Goal: Check status: Check status

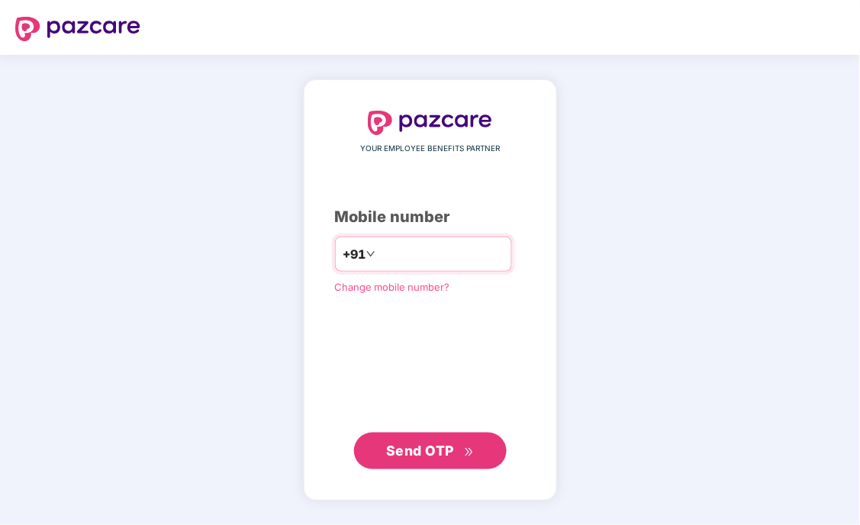
click at [432, 250] on input "number" at bounding box center [441, 254] width 125 height 24
type input "**********"
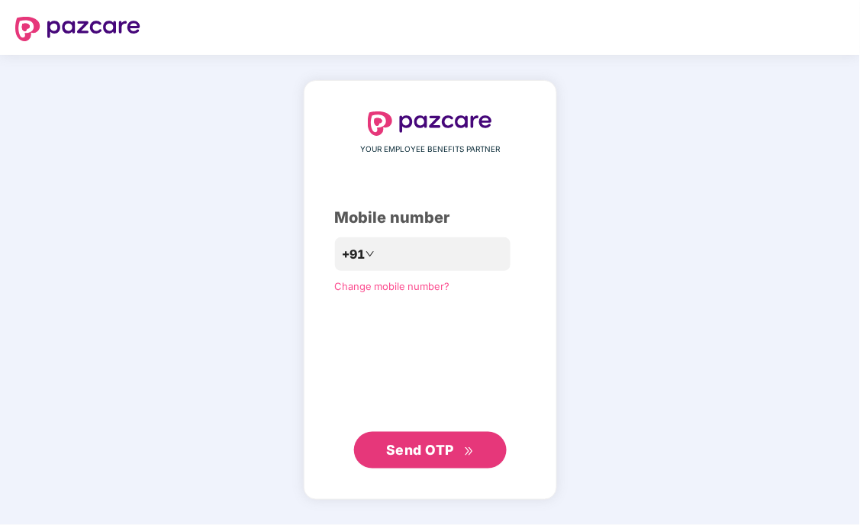
click at [430, 483] on div "**********" at bounding box center [430, 290] width 253 height 420
click at [443, 451] on span "Send OTP" at bounding box center [420, 450] width 68 height 16
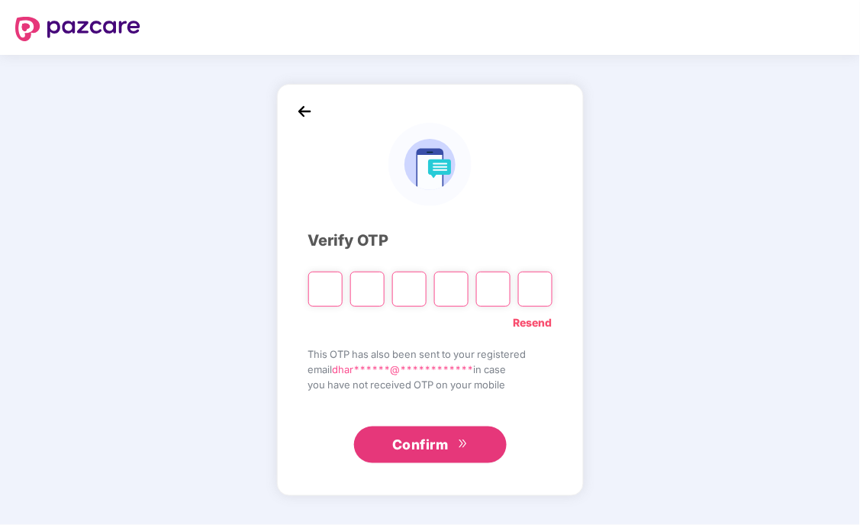
type input "*"
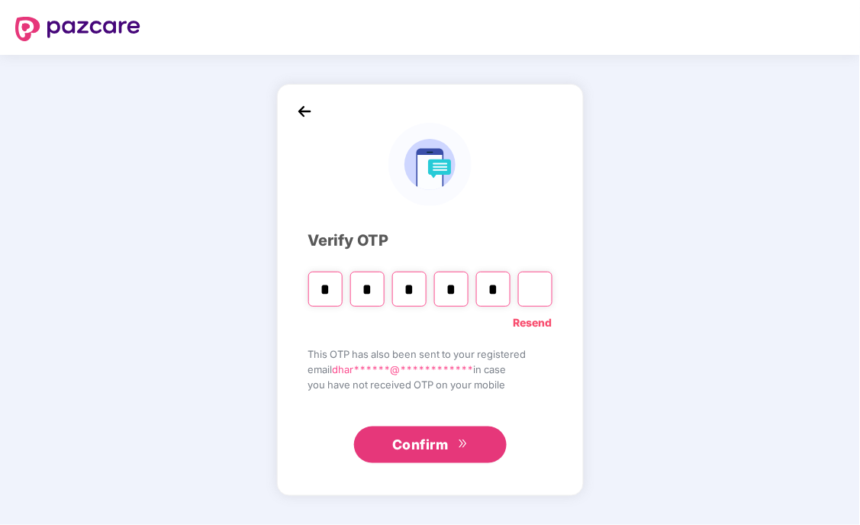
type input "*"
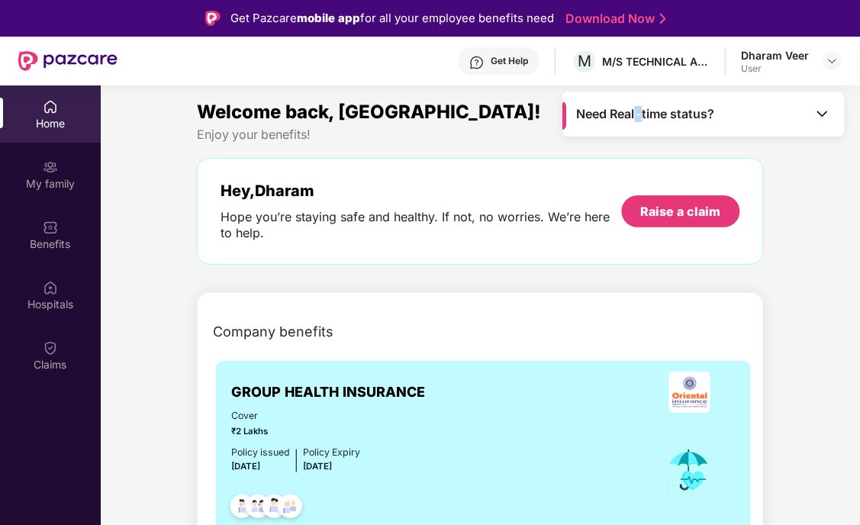
click at [642, 111] on span "Need Real-time status?" at bounding box center [646, 114] width 138 height 16
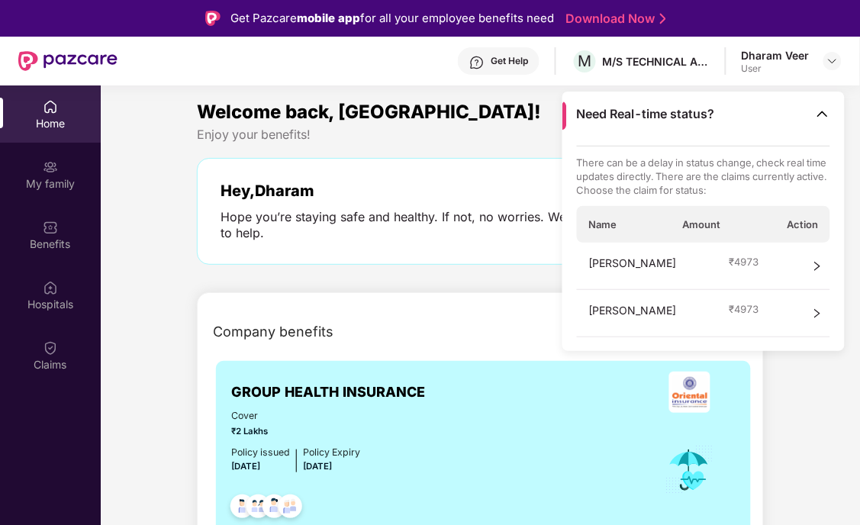
click at [690, 108] on span "Need Real-time status?" at bounding box center [646, 114] width 138 height 16
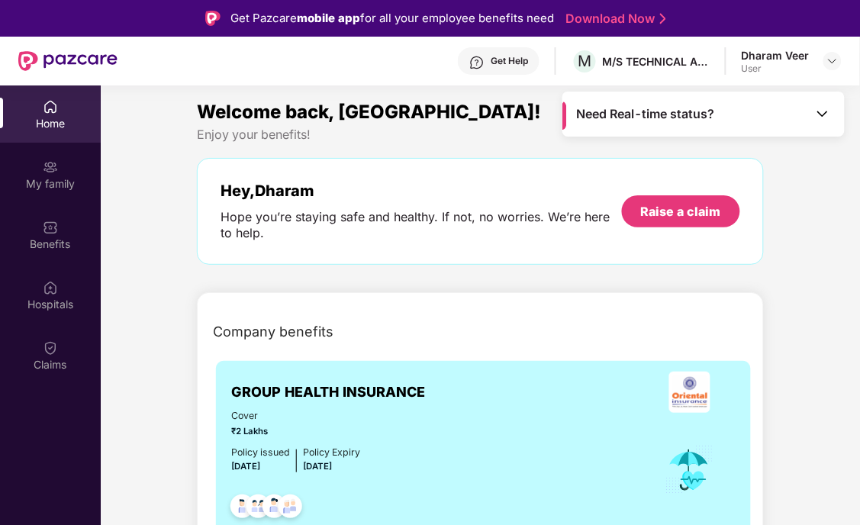
click at [669, 120] on span "Need Real-time status?" at bounding box center [646, 114] width 138 height 16
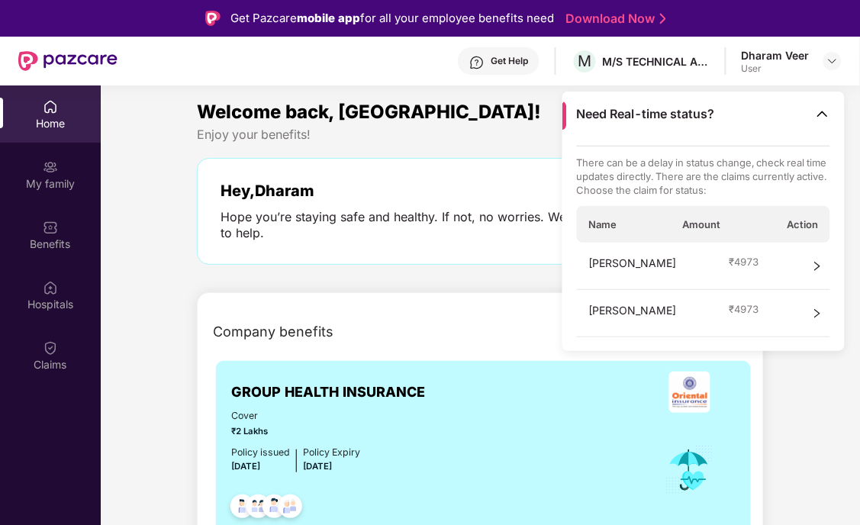
click at [479, 202] on div "Hey, [PERSON_NAME] you’re staying safe and healthy. If not, no worries. We’re h…" at bounding box center [421, 212] width 401 height 60
drag, startPoint x: 489, startPoint y: 157, endPoint x: 548, endPoint y: 153, distance: 58.9
click at [488, 158] on div "Hey, [PERSON_NAME] you’re staying safe and healthy. If not, no worries. We’re h…" at bounding box center [480, 211] width 566 height 107
click at [824, 115] on img at bounding box center [822, 113] width 15 height 15
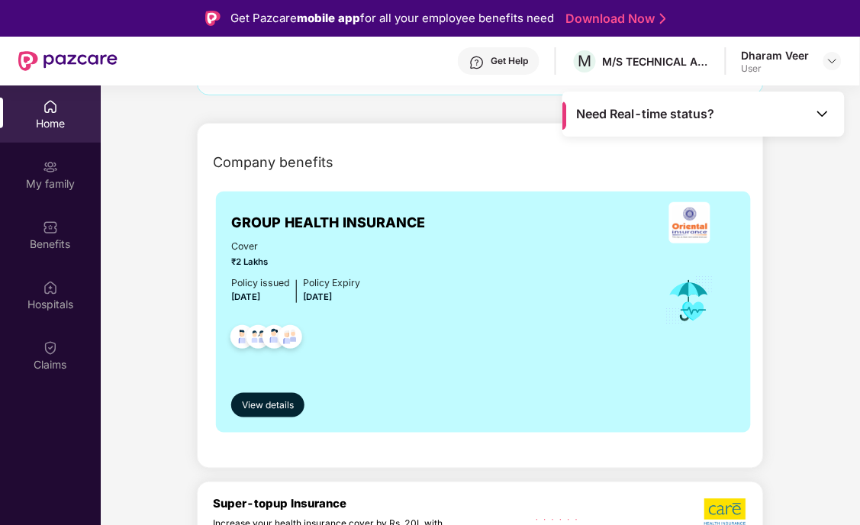
scroll to position [254, 0]
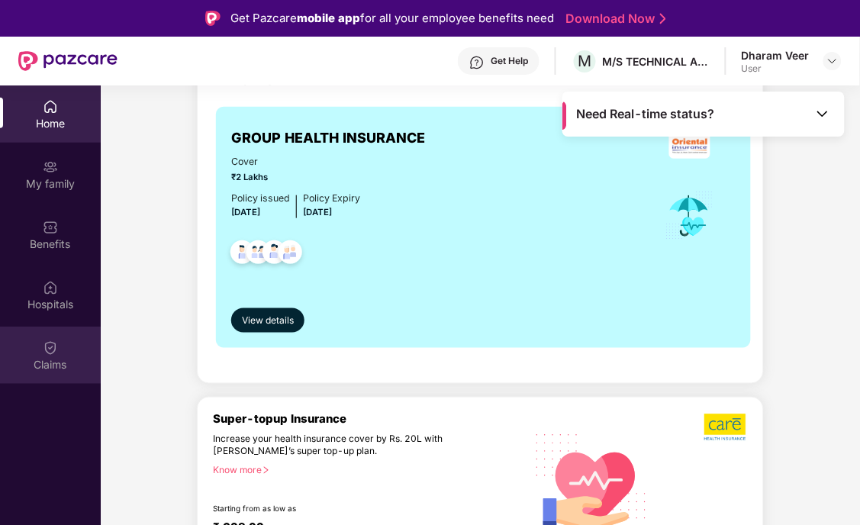
click at [54, 337] on div "Claims" at bounding box center [50, 355] width 101 height 57
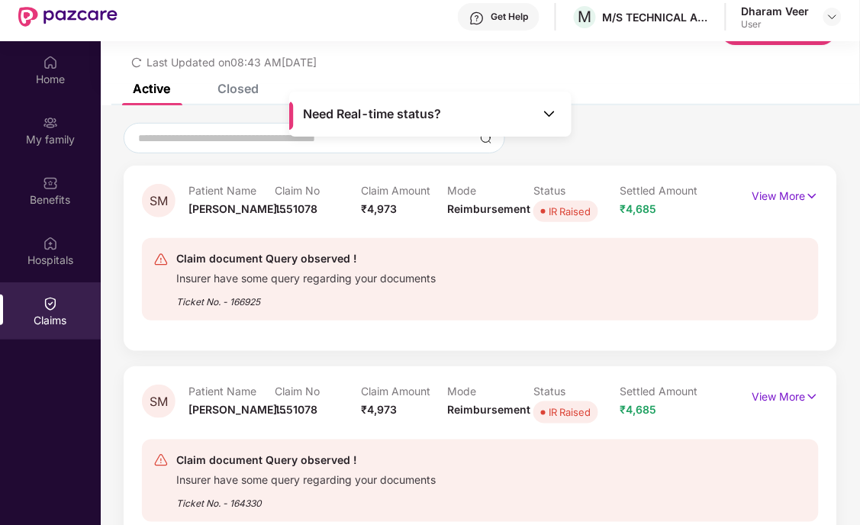
scroll to position [85, 0]
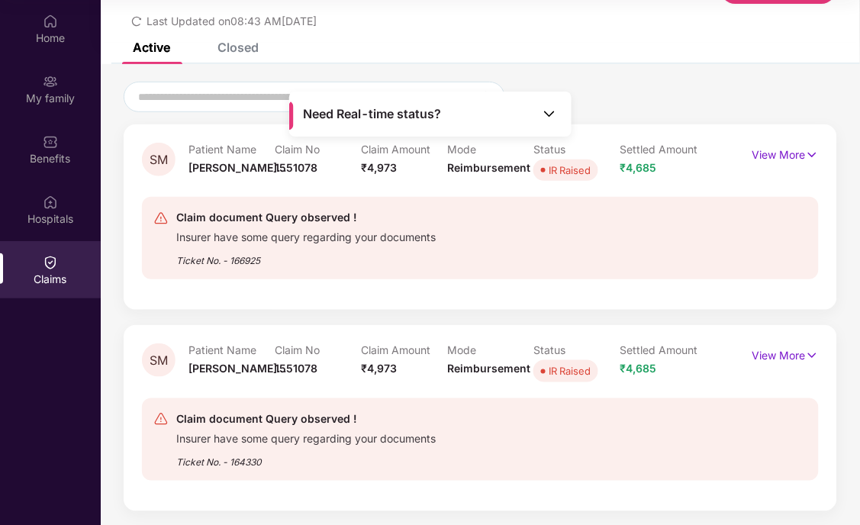
click at [440, 427] on div "Claim document Query observed ! Insurer have some query regarding your document…" at bounding box center [425, 440] width 545 height 60
click at [575, 364] on div "IR Raised" at bounding box center [570, 370] width 42 height 15
click at [298, 410] on div "Claim document Query observed !" at bounding box center [306, 419] width 260 height 18
click at [779, 159] on p "View More" at bounding box center [786, 153] width 66 height 21
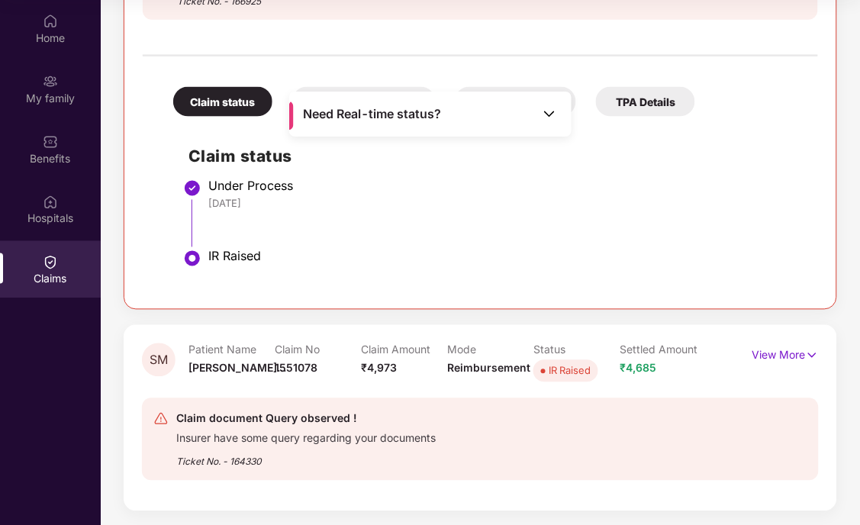
scroll to position [117, 0]
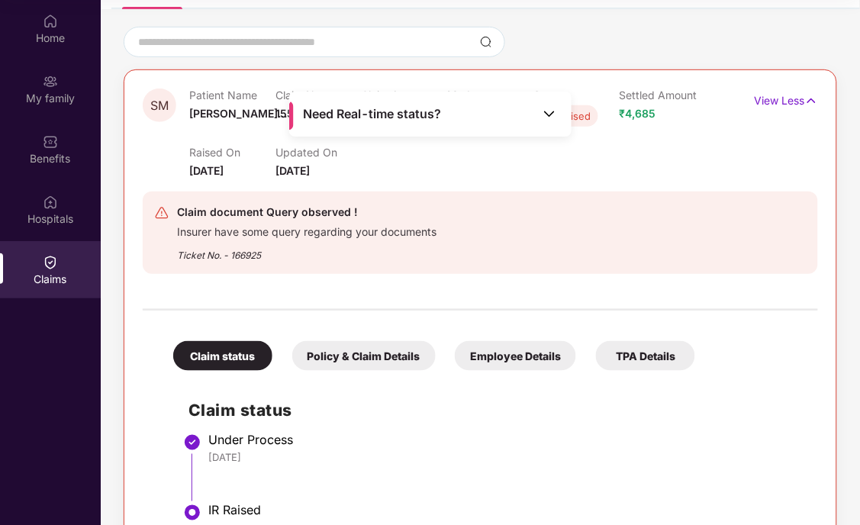
click at [641, 352] on div "TPA Details" at bounding box center [645, 356] width 99 height 30
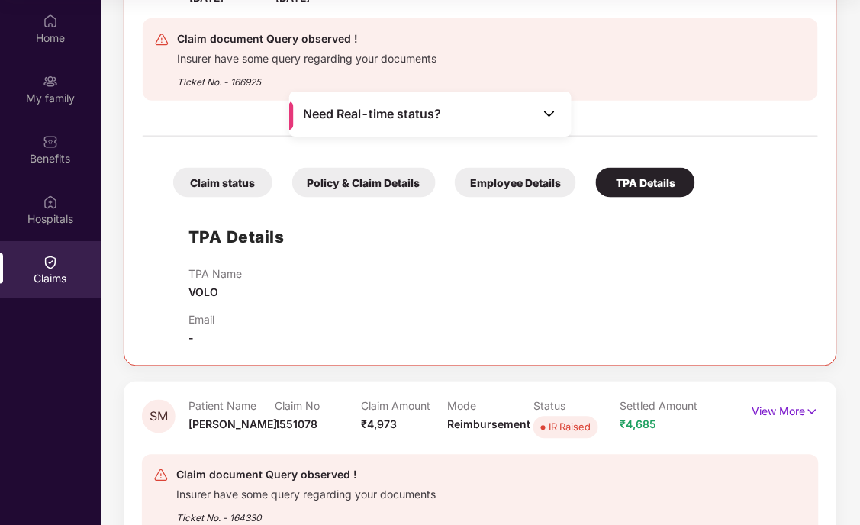
scroll to position [262, 0]
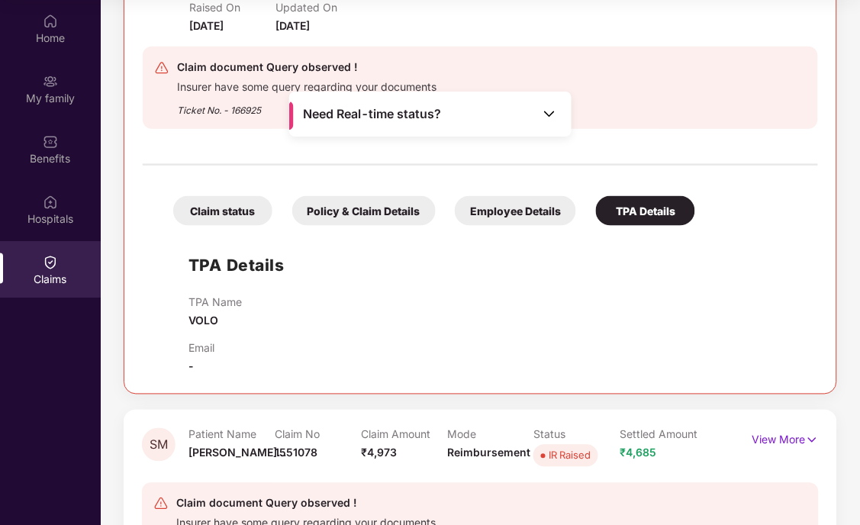
click at [527, 202] on div "Employee Details" at bounding box center [515, 211] width 121 height 30
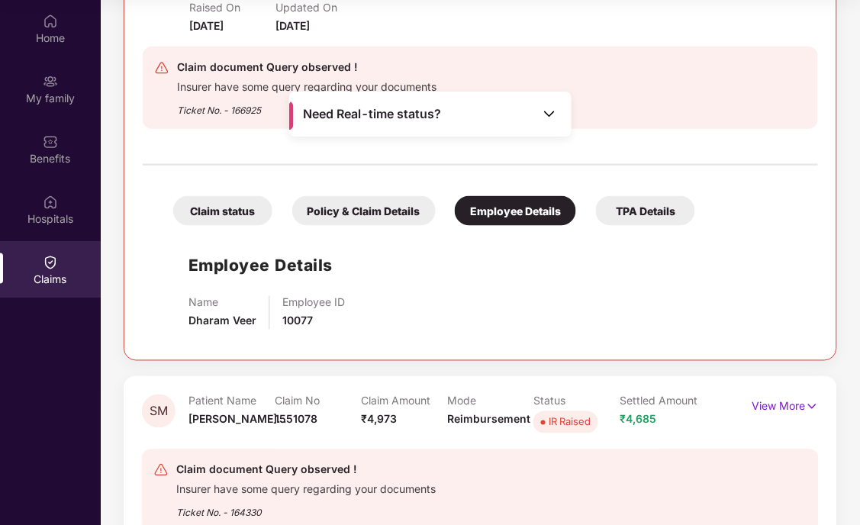
click at [346, 214] on div "Policy & Claim Details" at bounding box center [363, 211] width 143 height 30
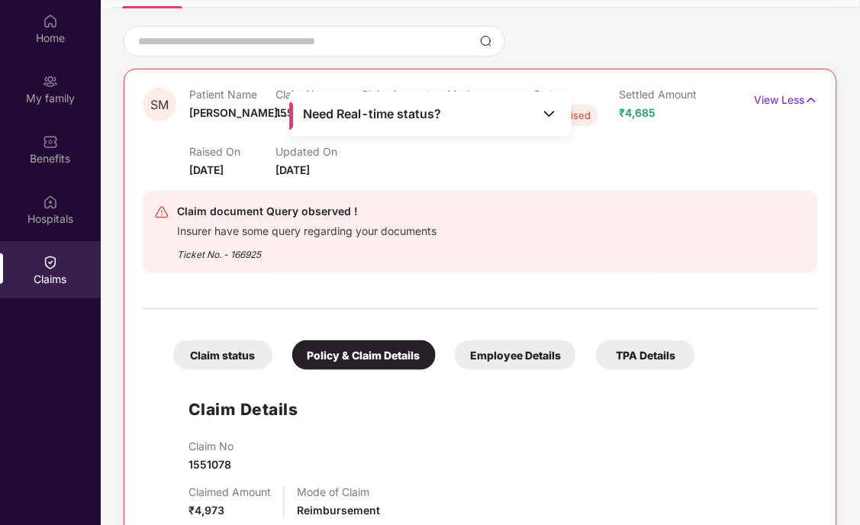
scroll to position [0, 0]
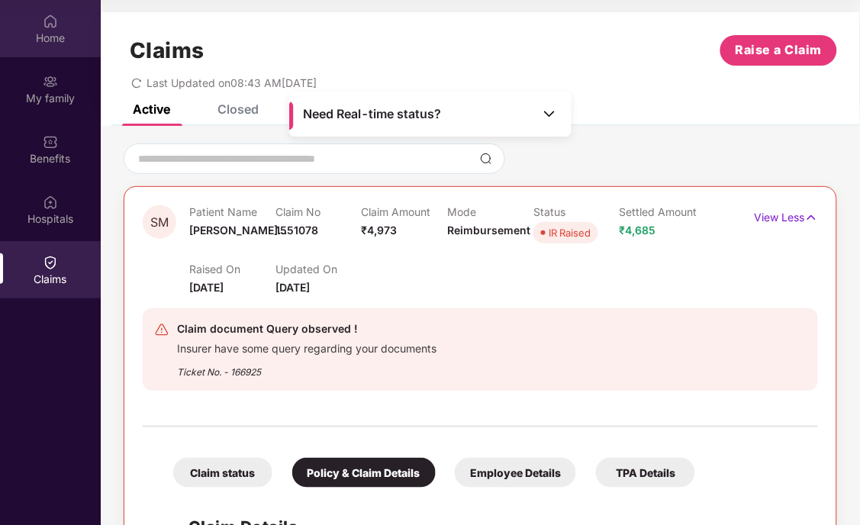
click at [46, 8] on div "Home" at bounding box center [50, 28] width 101 height 57
